Goal: Task Accomplishment & Management: Manage account settings

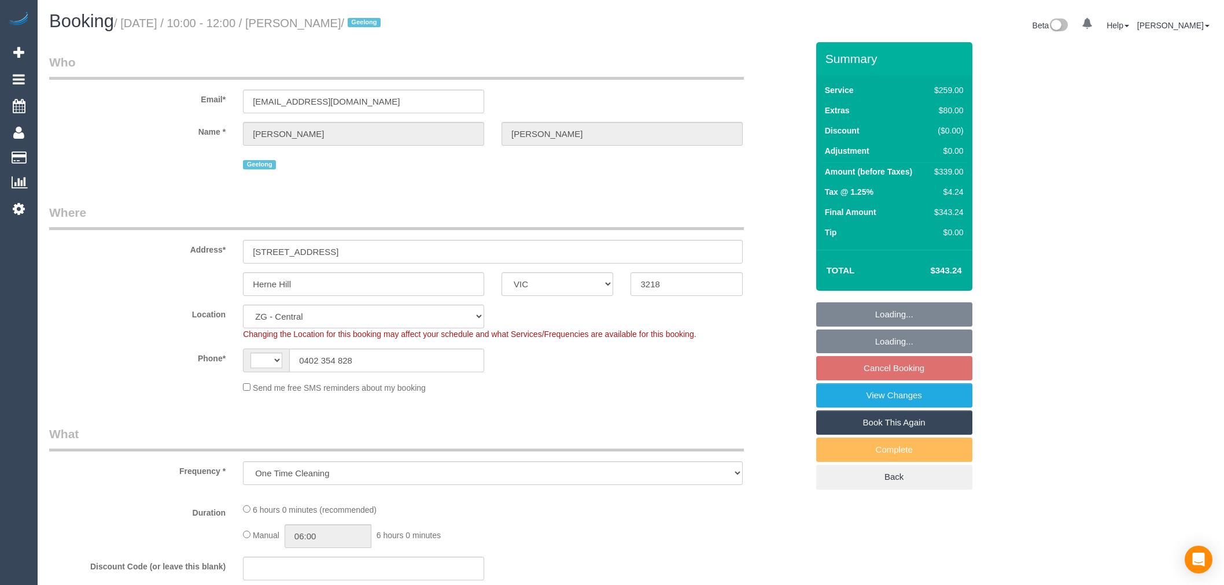
select select "VIC"
select select "object:640"
select select "string:AU"
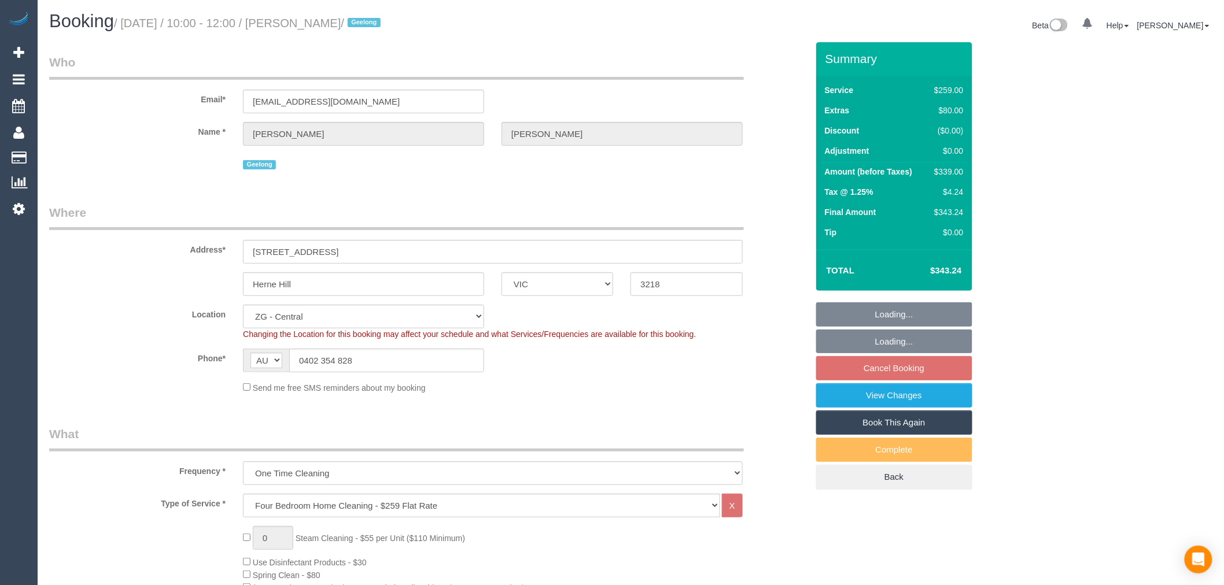
select select "spot1"
select select "number:30"
select select "number:15"
select select "number:19"
select select "number:24"
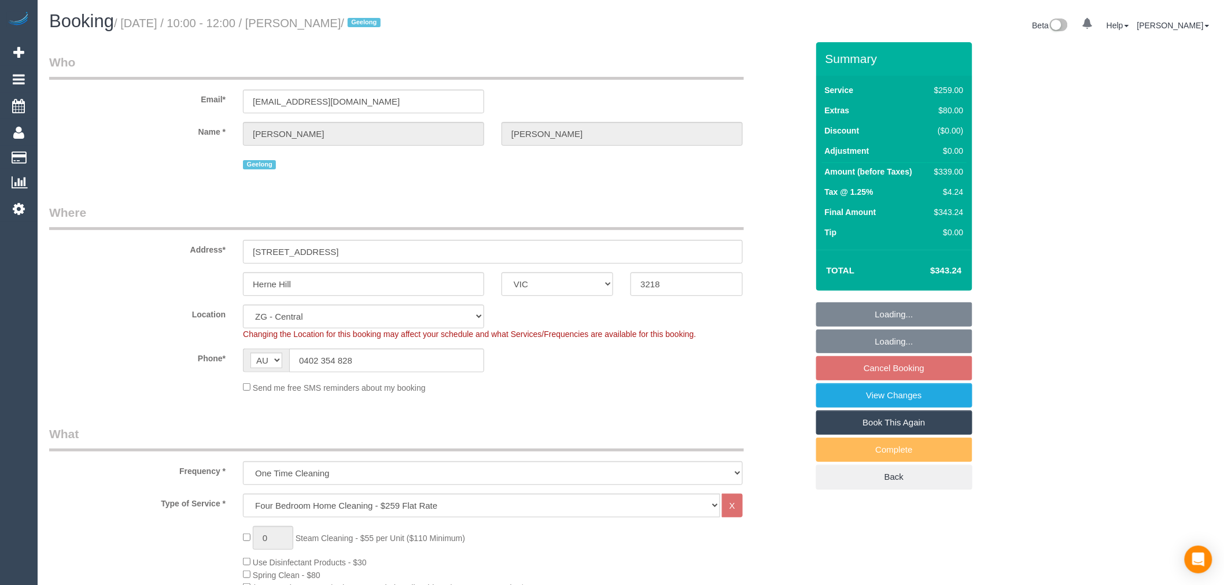
select select "number:33"
select select "number:12"
select select "string:stripe-pm_1SIQH12GScqysDRVzRorJiJD"
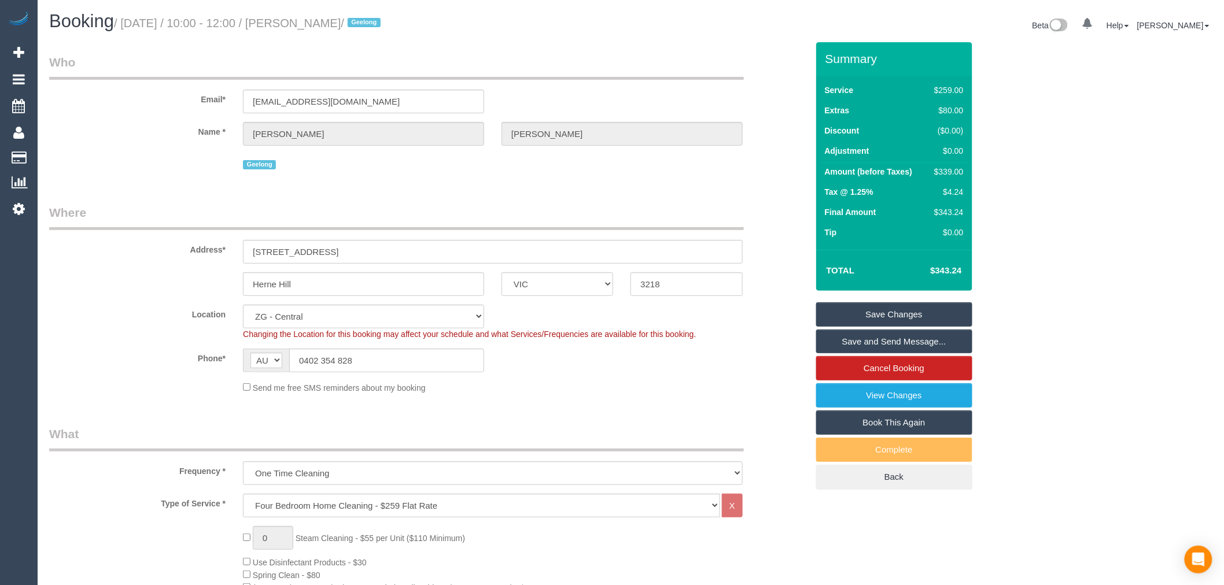
drag, startPoint x: 376, startPoint y: 25, endPoint x: 305, endPoint y: 21, distance: 70.7
click at [305, 21] on small "/ [DATE] / 10:00 - 12:00 / [PERSON_NAME] / [GEOGRAPHIC_DATA]" at bounding box center [249, 23] width 270 height 13
copy small "[PERSON_NAME]"
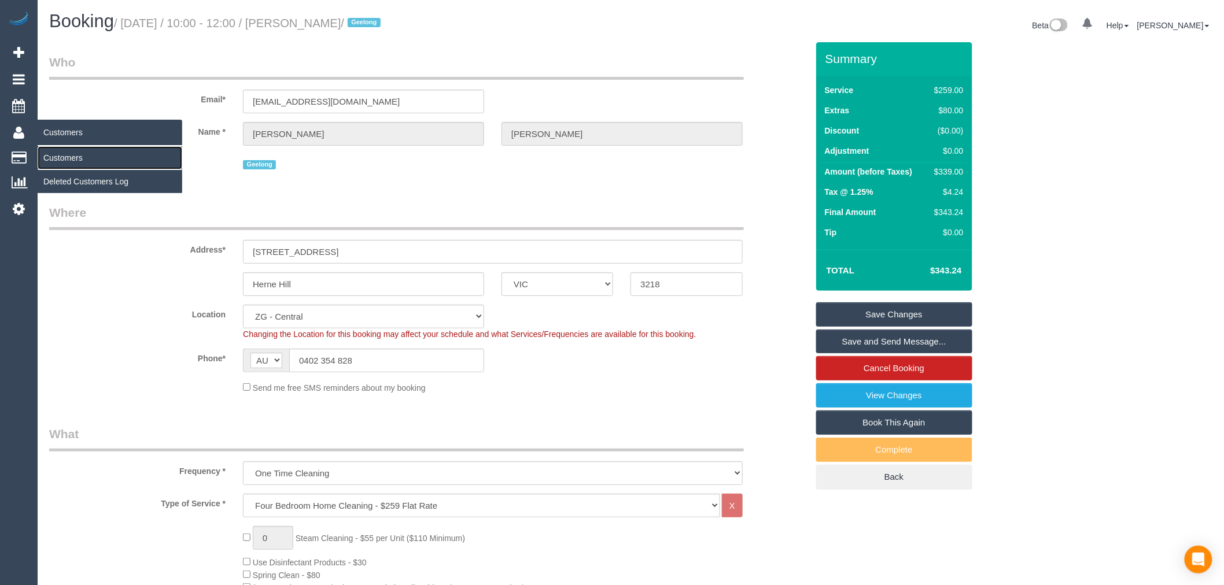
click at [76, 159] on link "Customers" at bounding box center [110, 157] width 145 height 23
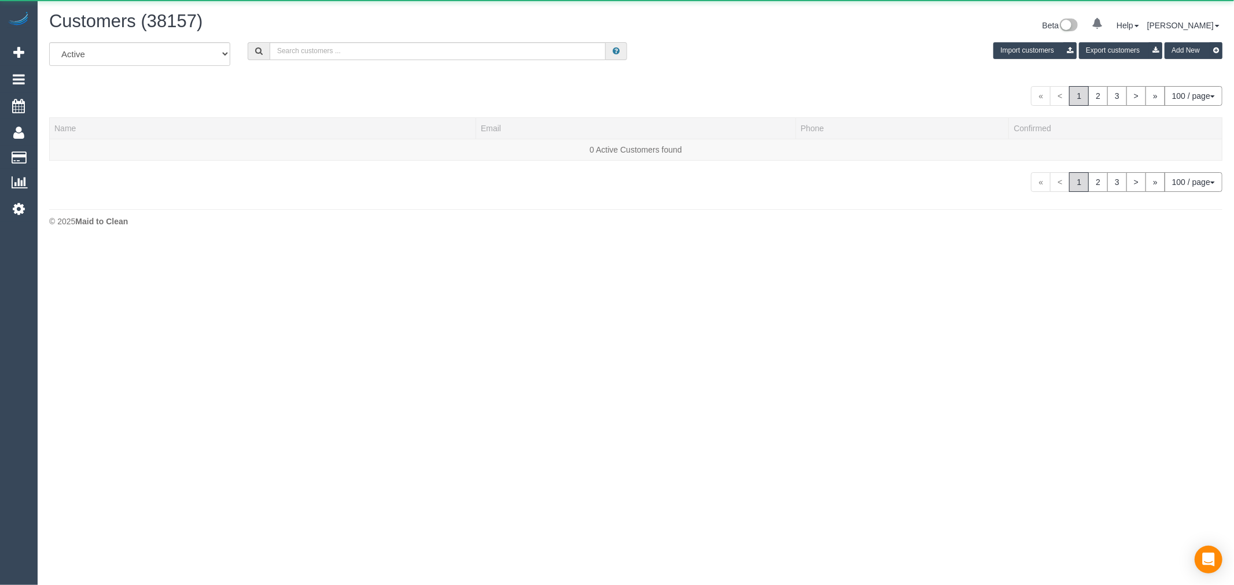
click at [401, 78] on div "All Active Archived Import customers Export customers Add New « < 1 2 3 > » 100…" at bounding box center [635, 117] width 1173 height 150
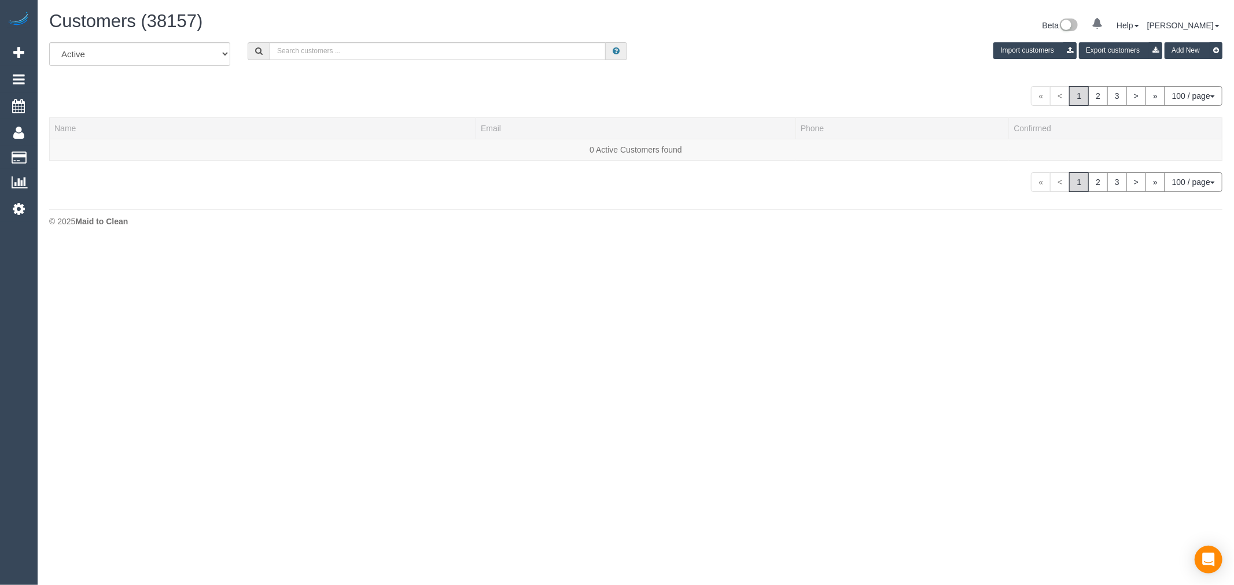
click at [405, 61] on div "All Active Archived Import customers Export customers Add New" at bounding box center [635, 58] width 1191 height 32
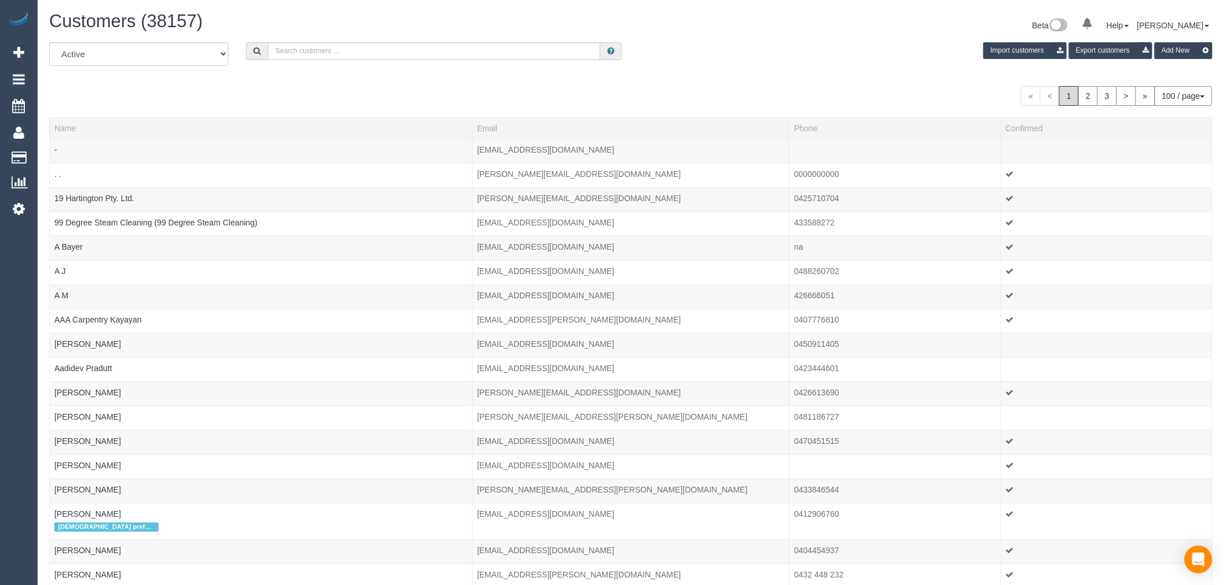
click at [385, 61] on div "All Active Archived Import customers Export customers Add New" at bounding box center [630, 58] width 1181 height 32
click at [388, 54] on input "text" at bounding box center [434, 51] width 333 height 18
paste input "[PERSON_NAME]"
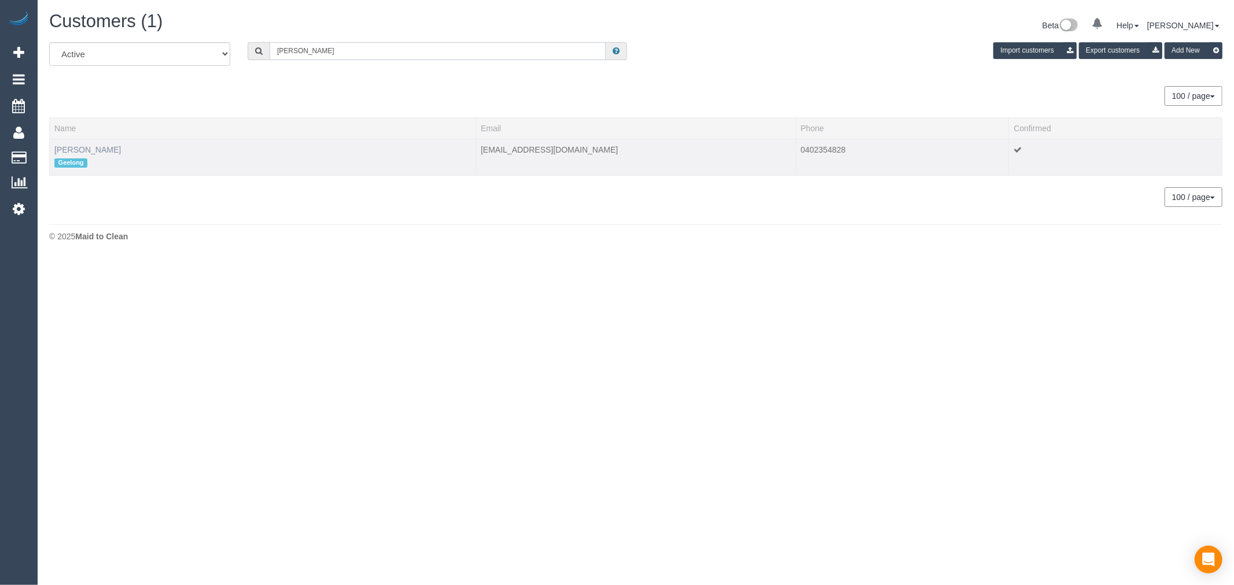
type input "[PERSON_NAME]"
click at [83, 146] on link "[PERSON_NAME]" at bounding box center [87, 149] width 67 height 9
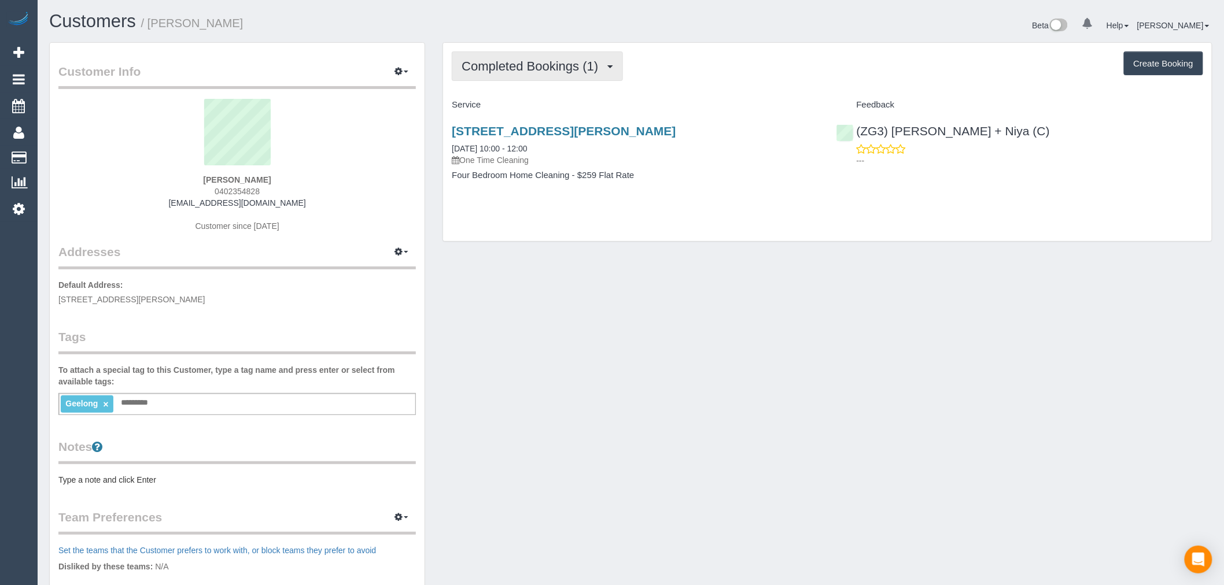
click at [586, 61] on span "Completed Bookings (1)" at bounding box center [533, 66] width 142 height 14
